Goal: Transaction & Acquisition: Obtain resource

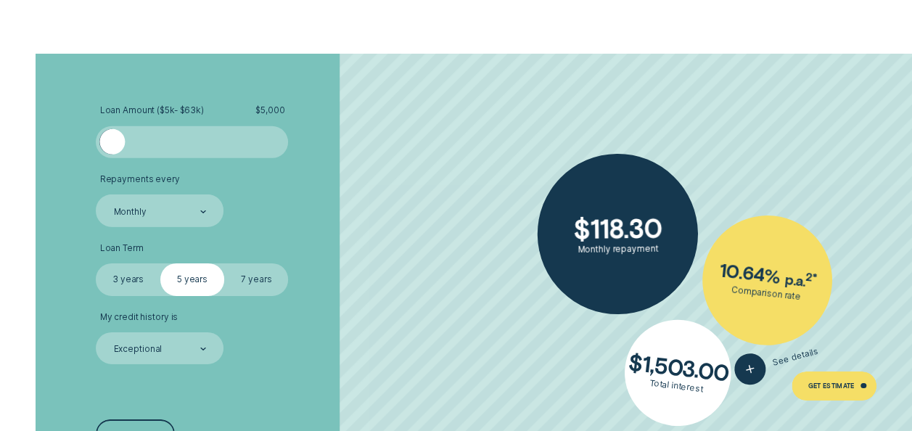
scroll to position [2200, 0]
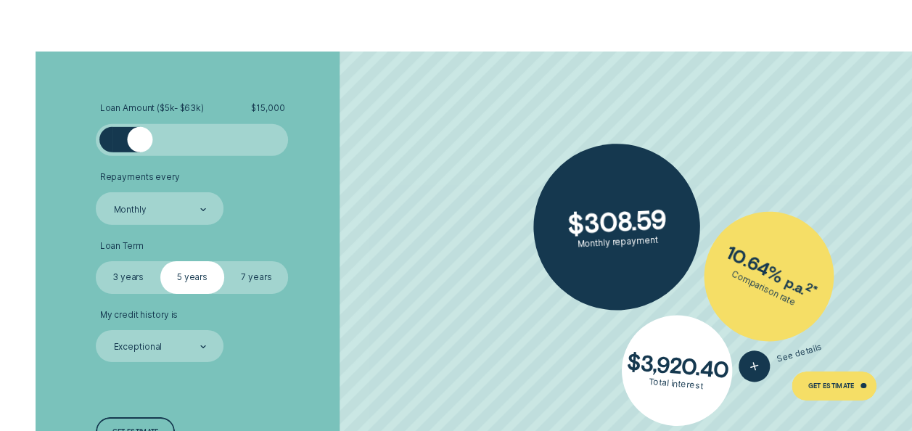
drag, startPoint x: 113, startPoint y: 139, endPoint x: 139, endPoint y: 144, distance: 26.5
click at [139, 144] on div at bounding box center [139, 139] width 25 height 25
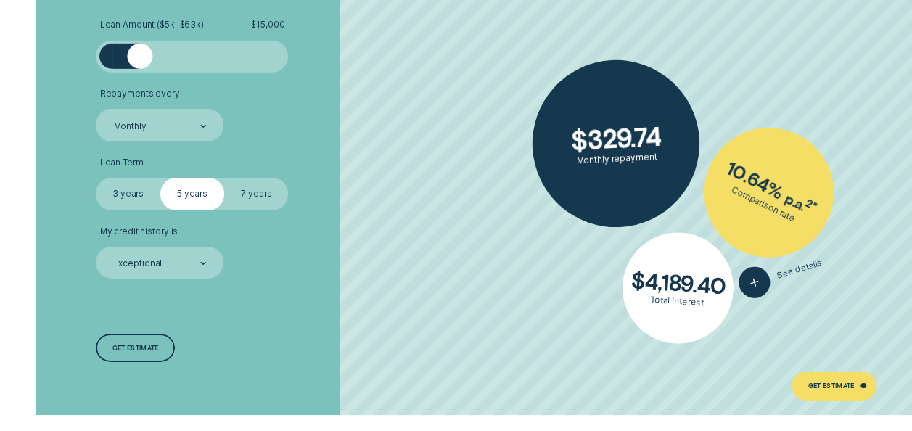
scroll to position [2284, 0]
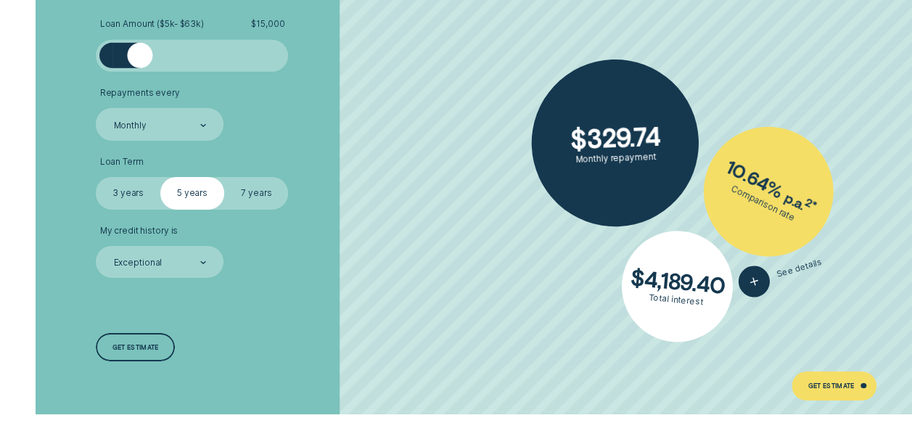
click at [137, 190] on label "3 years" at bounding box center [128, 193] width 64 height 32
click at [96, 177] on input "3 years" at bounding box center [96, 177] width 0 height 0
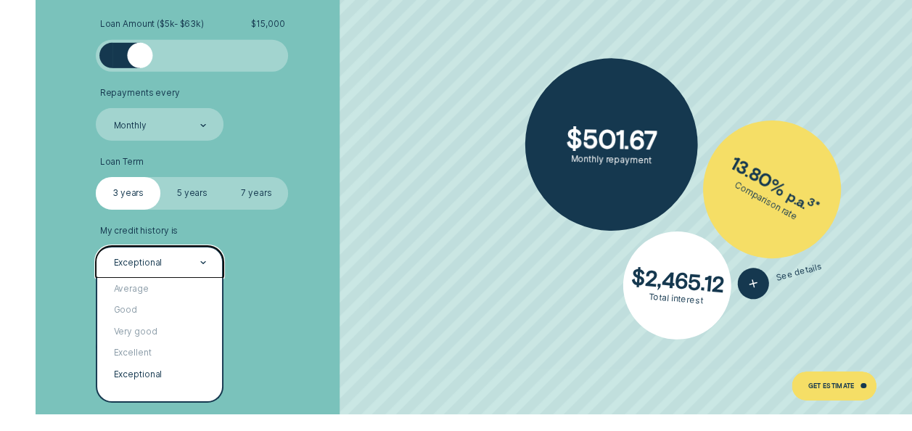
click at [186, 251] on div "Exceptional" at bounding box center [160, 262] width 128 height 32
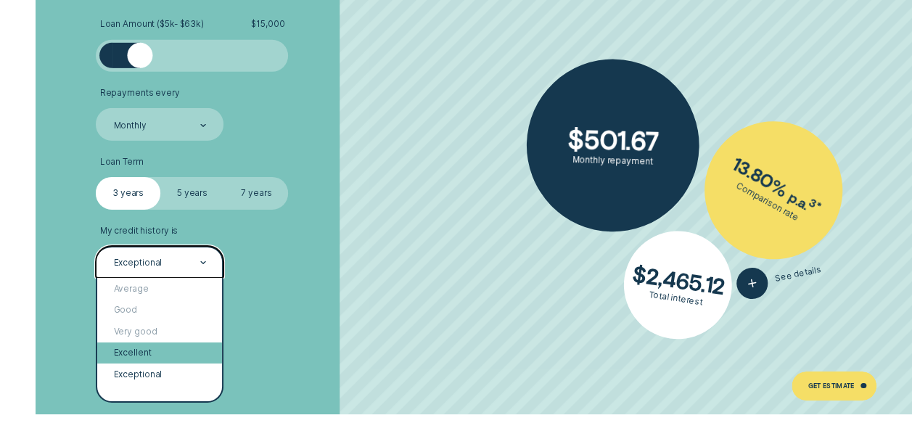
click at [161, 347] on div "Excellent" at bounding box center [159, 353] width 125 height 21
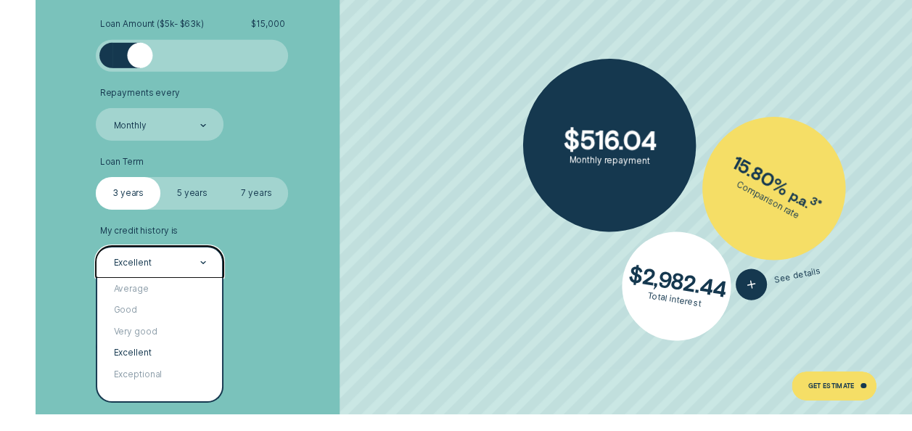
click at [202, 253] on div at bounding box center [203, 262] width 6 height 30
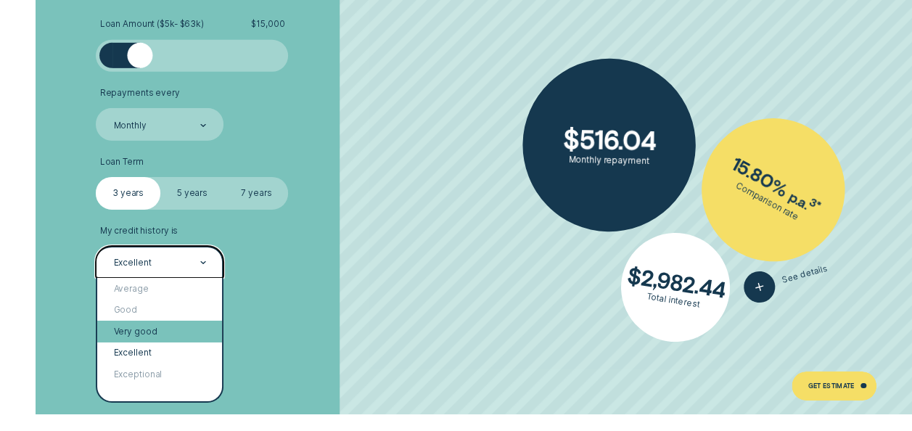
click at [173, 325] on div "Very good" at bounding box center [159, 331] width 125 height 21
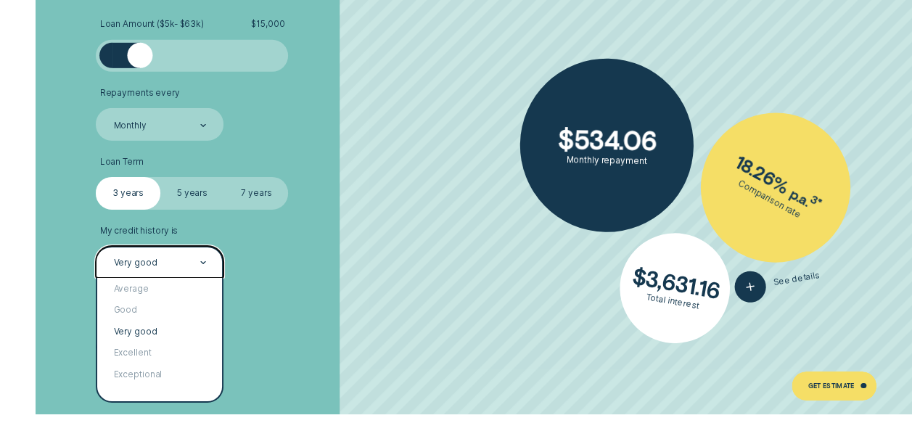
click at [180, 257] on div "Very good" at bounding box center [159, 263] width 94 height 12
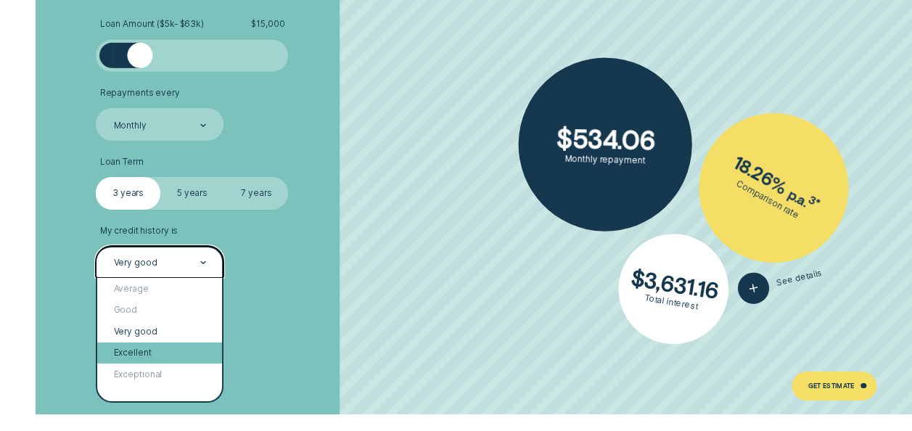
click at [165, 350] on div "Excellent" at bounding box center [159, 353] width 125 height 21
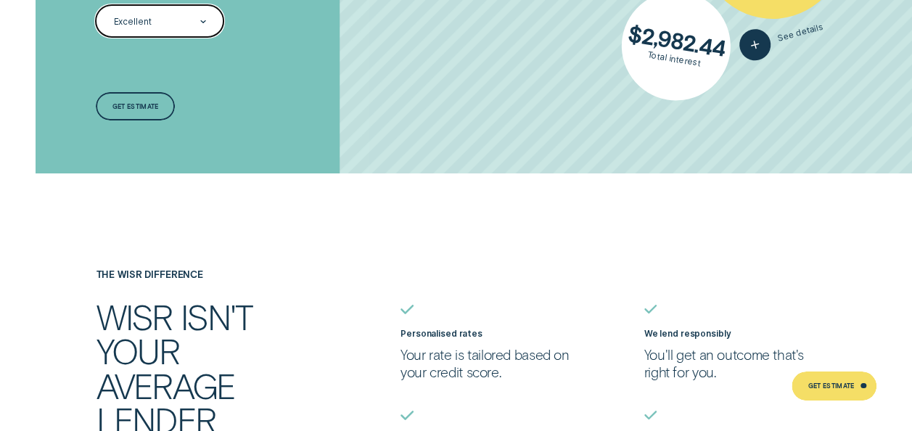
scroll to position [2523, 0]
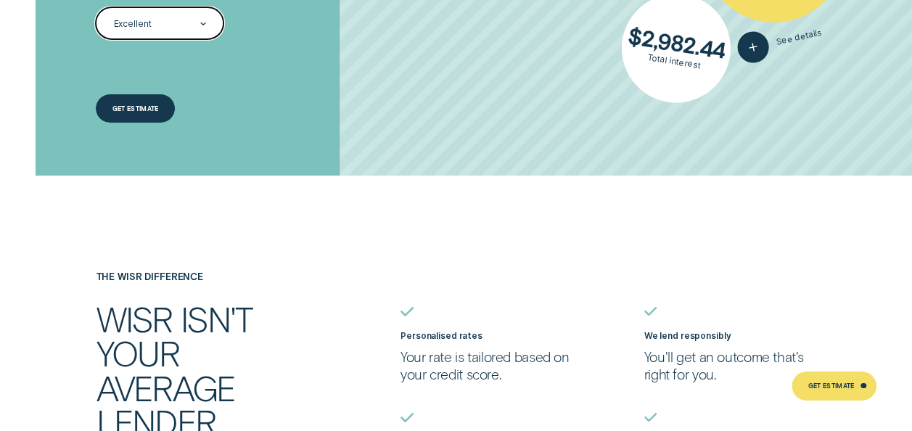
click at [142, 107] on div "Get estimate" at bounding box center [135, 109] width 46 height 6
